Goal: Task Accomplishment & Management: Use online tool/utility

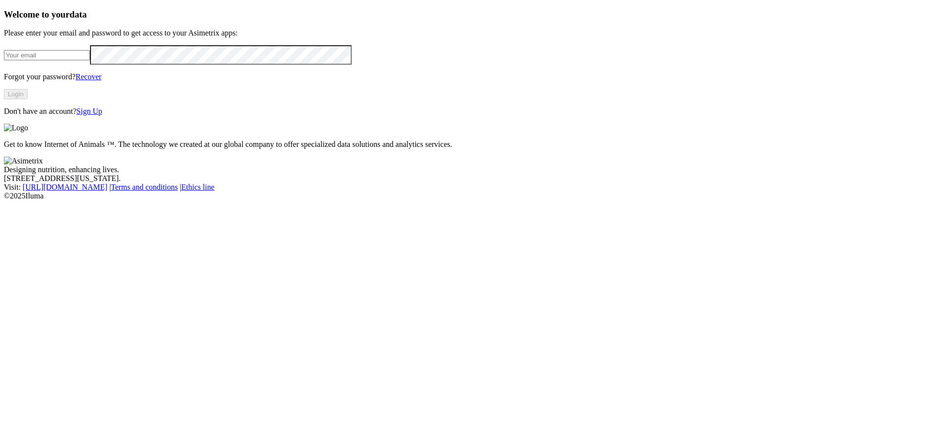
type input "[PERSON_NAME][EMAIL_ADDRESS][PERSON_NAME][DOMAIN_NAME]"
click at [54, 116] on div "Welcome to your data Please enter your email and password to get access to your…" at bounding box center [467, 62] width 926 height 106
click at [28, 99] on button "Login" at bounding box center [16, 94] width 24 height 10
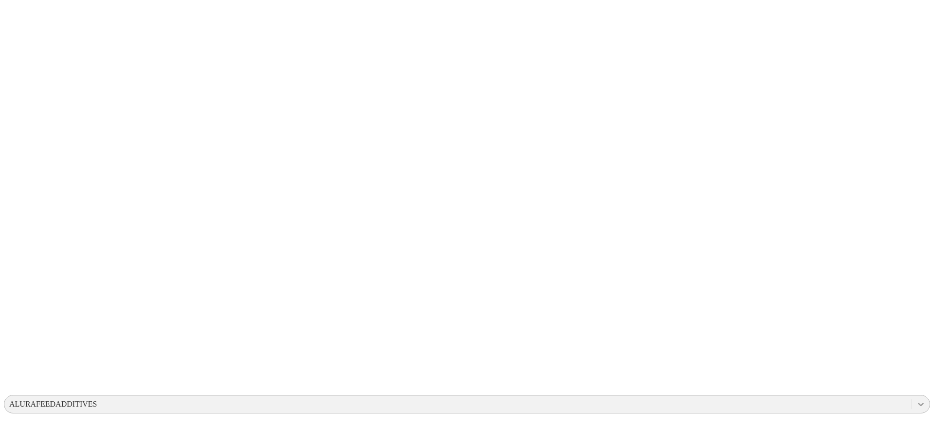
click at [912, 395] on div at bounding box center [921, 404] width 18 height 18
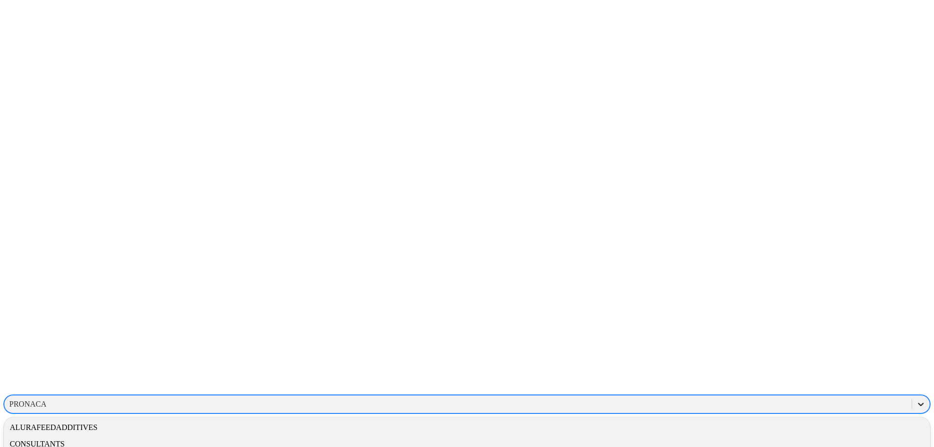
click at [918, 403] on icon at bounding box center [921, 404] width 6 height 3
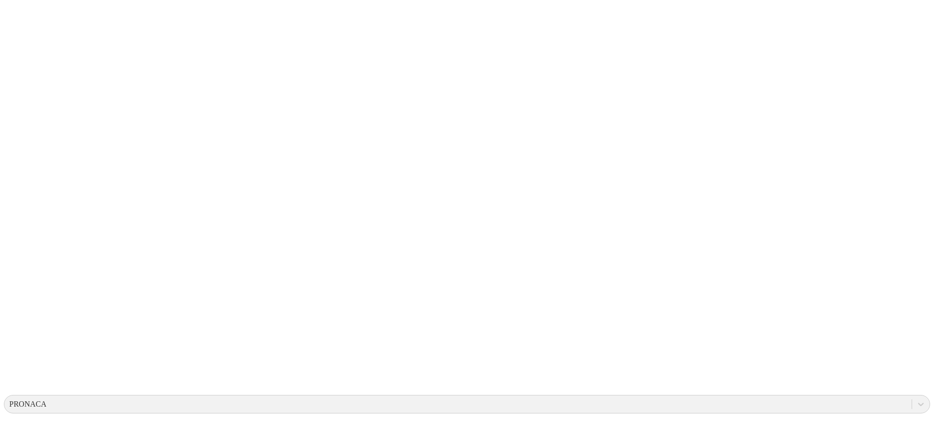
click at [18, 19] on icon at bounding box center [19, 198] width 30 height 389
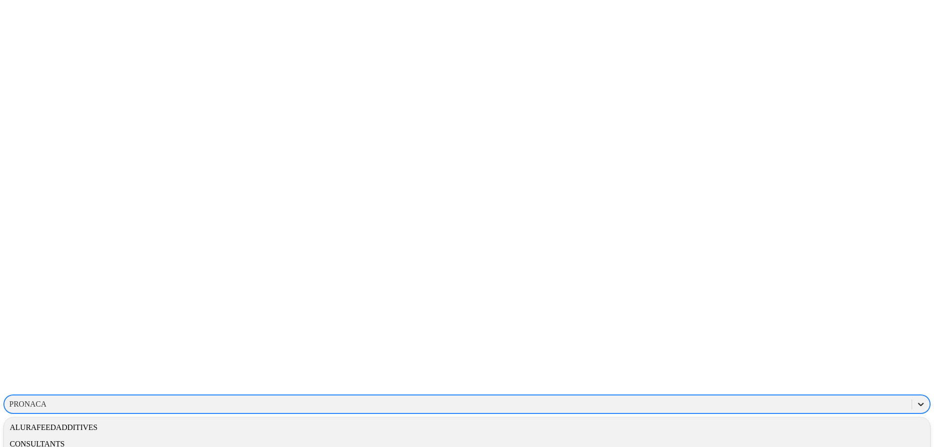
click at [916, 399] on icon at bounding box center [921, 404] width 10 height 10
click at [794, 419] on div "ALURAFEEDADDITIVES" at bounding box center [467, 427] width 926 height 17
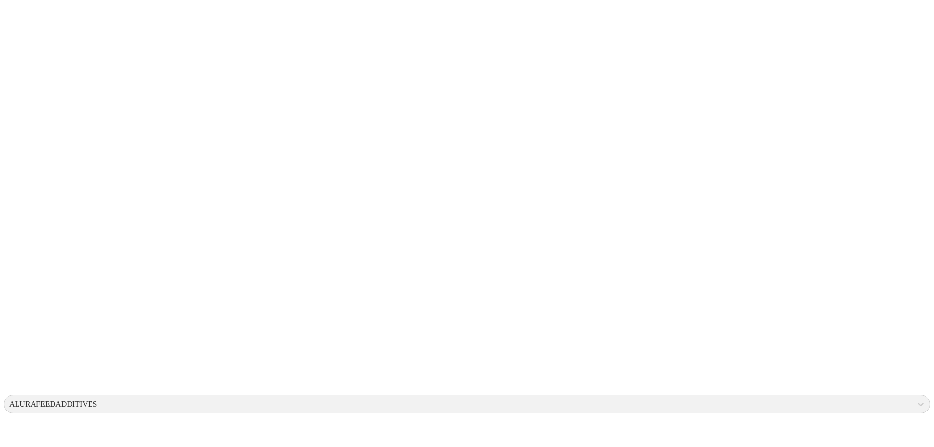
click at [25, 183] on icon at bounding box center [19, 198] width 30 height 30
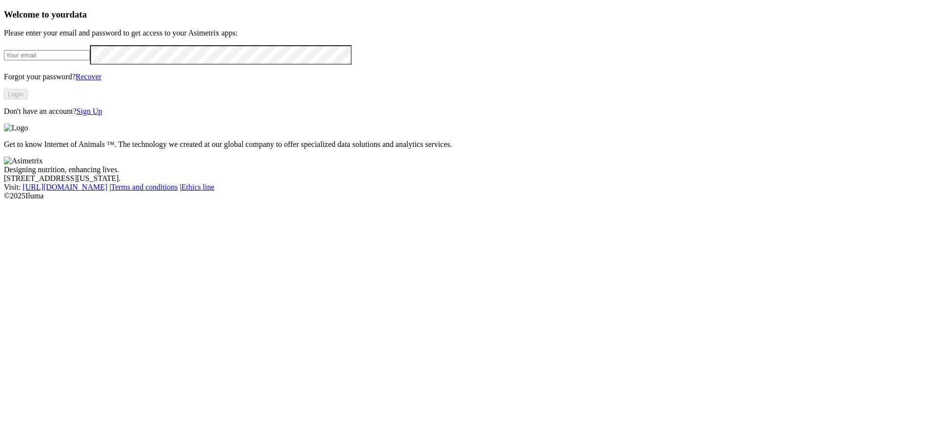
type input "hernan.gil@premexcorp.com"
click at [36, 116] on div "Welcome to your data Please enter your email and password to get access to your…" at bounding box center [467, 62] width 926 height 106
click at [28, 99] on button "Login" at bounding box center [16, 94] width 24 height 10
type input "[PERSON_NAME][EMAIL_ADDRESS][PERSON_NAME][DOMAIN_NAME]"
click at [20, 116] on div "Welcome to your data Please enter your email and password to get access to your…" at bounding box center [467, 62] width 926 height 106
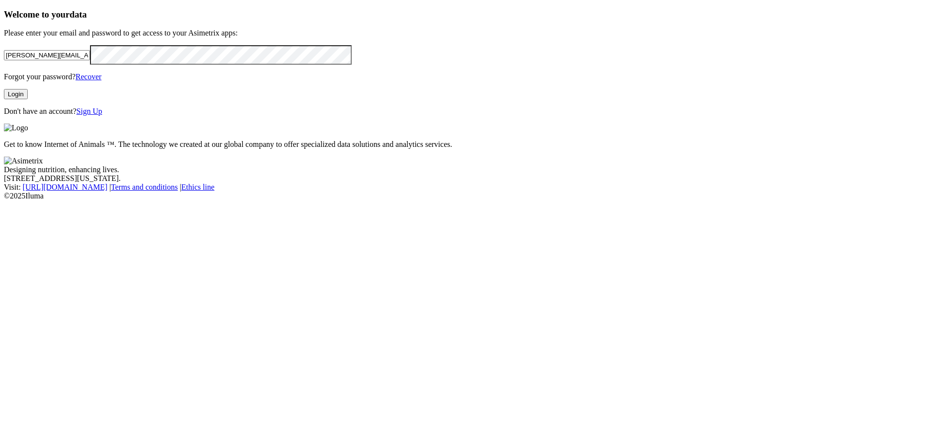
click at [15, 116] on div "Welcome to your data Please enter your email and password to get access to your…" at bounding box center [467, 62] width 926 height 106
click at [28, 99] on button "Login" at bounding box center [16, 94] width 24 height 10
